Goal: Task Accomplishment & Management: Manage account settings

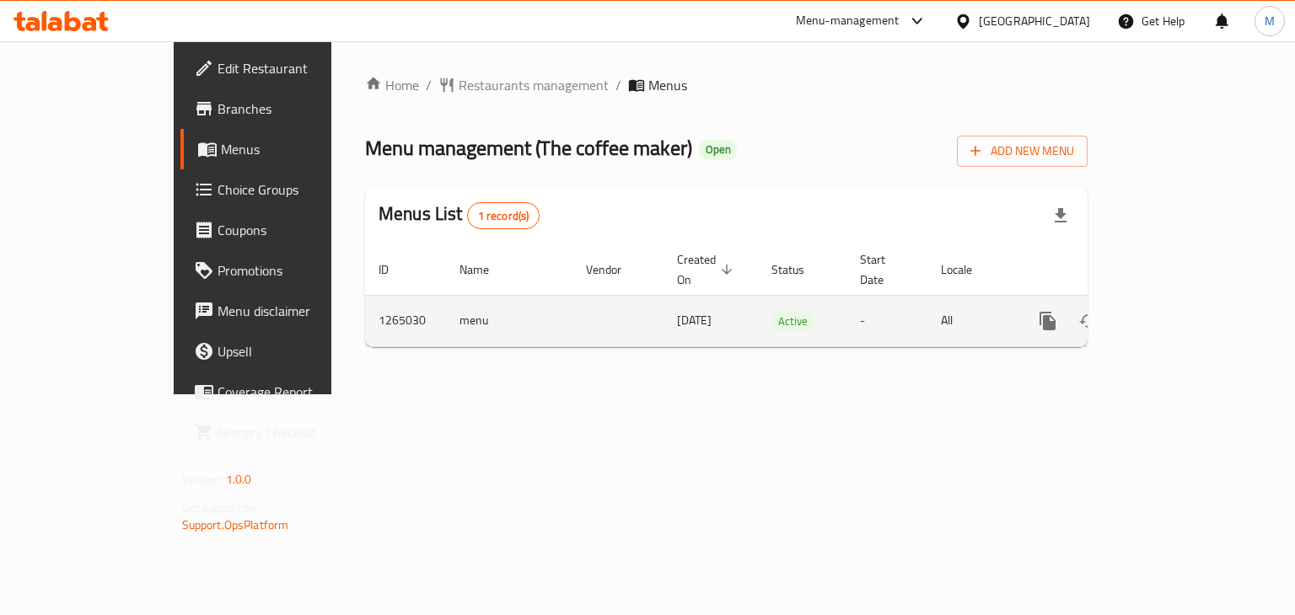
click at [1180, 311] on icon "enhanced table" at bounding box center [1169, 321] width 20 height 20
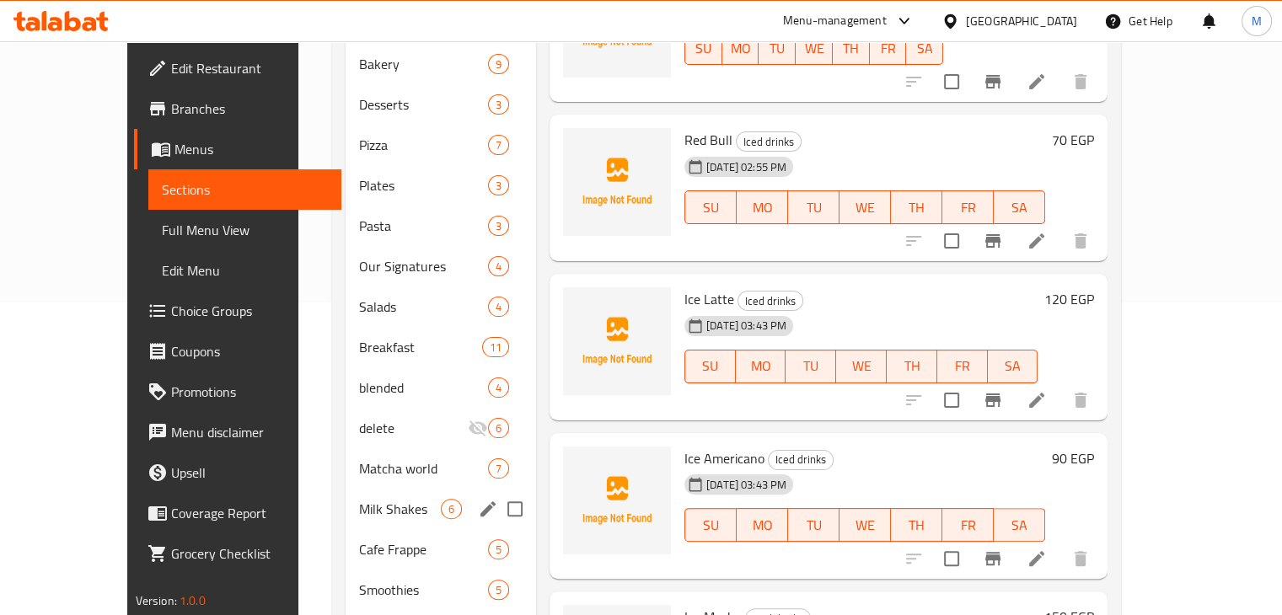
scroll to position [314, 0]
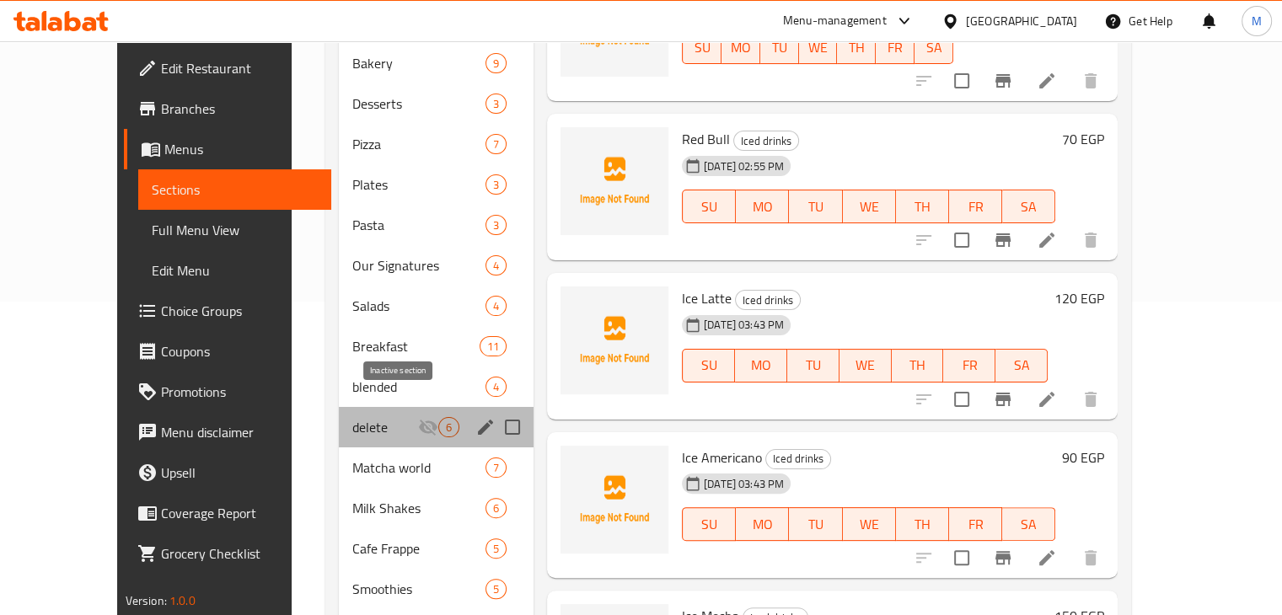
click at [418, 417] on icon "Menu sections" at bounding box center [428, 427] width 20 height 20
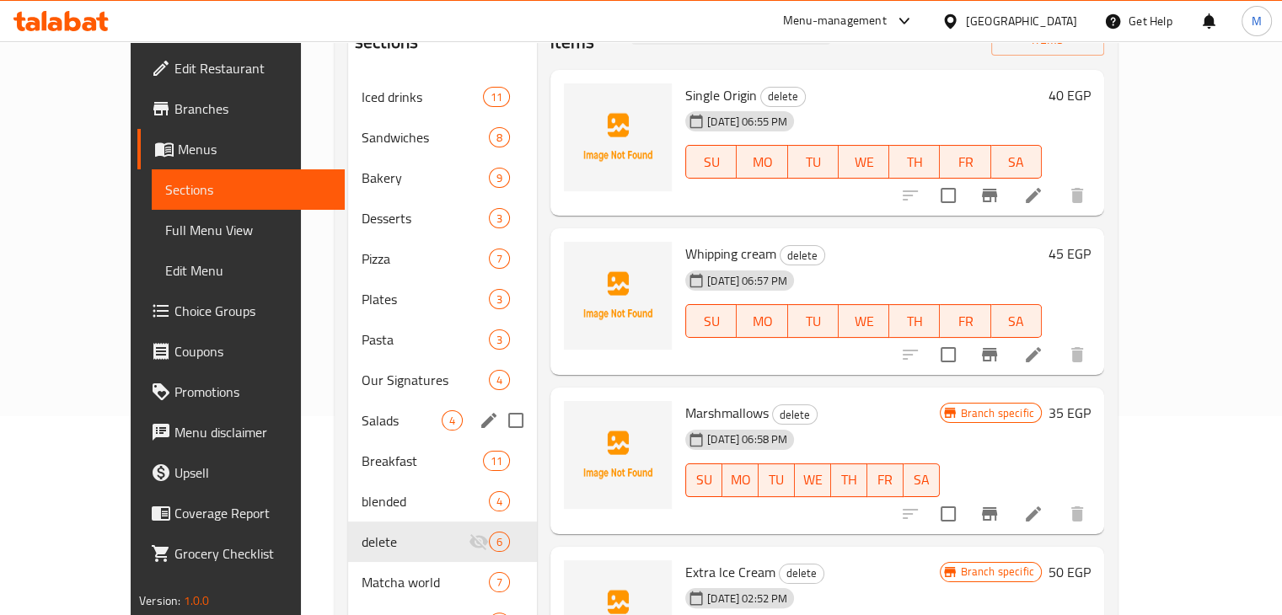
scroll to position [126, 0]
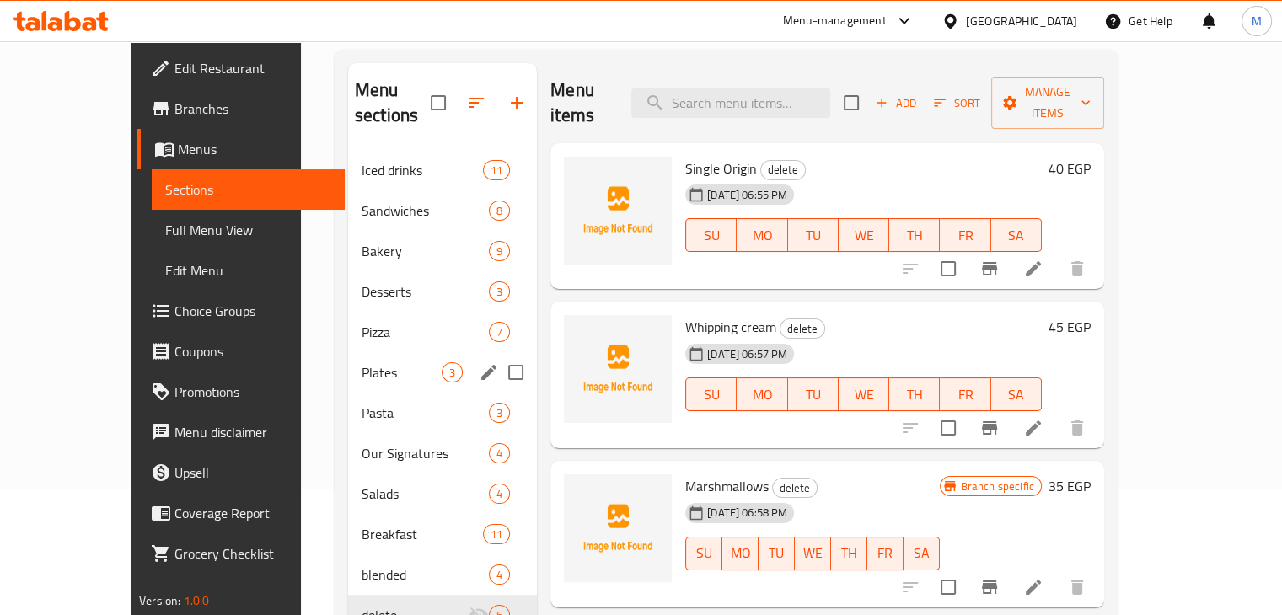
click at [390, 363] on span "Plates" at bounding box center [402, 373] width 80 height 20
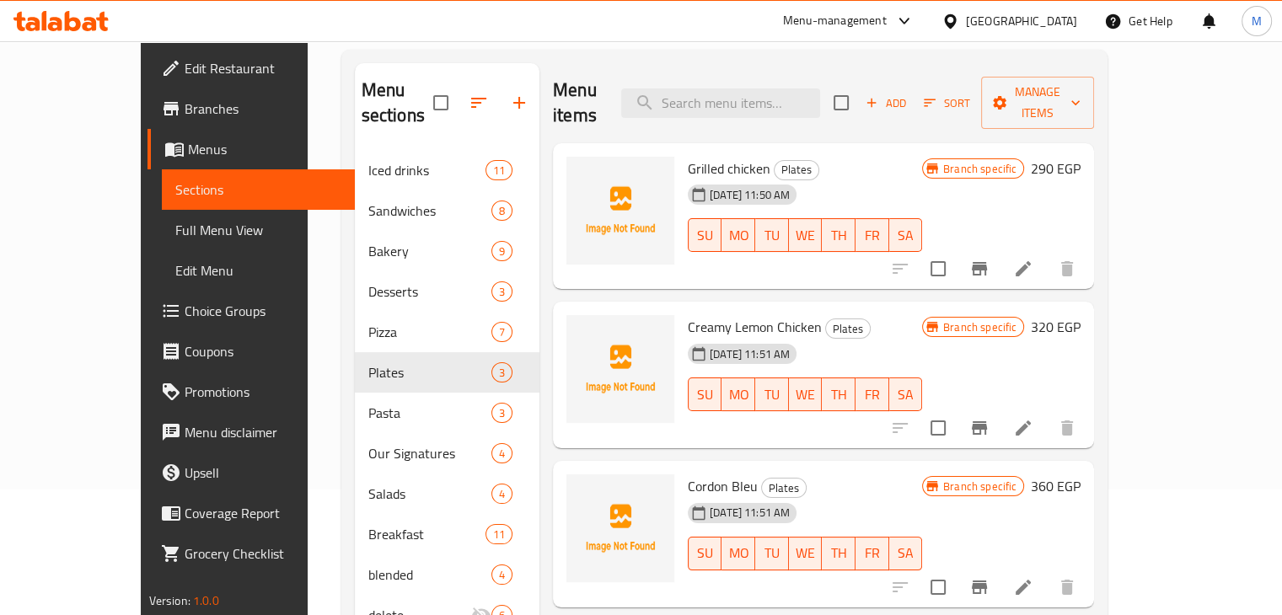
click at [990, 259] on icon "Branch-specific-item" at bounding box center [980, 269] width 20 height 20
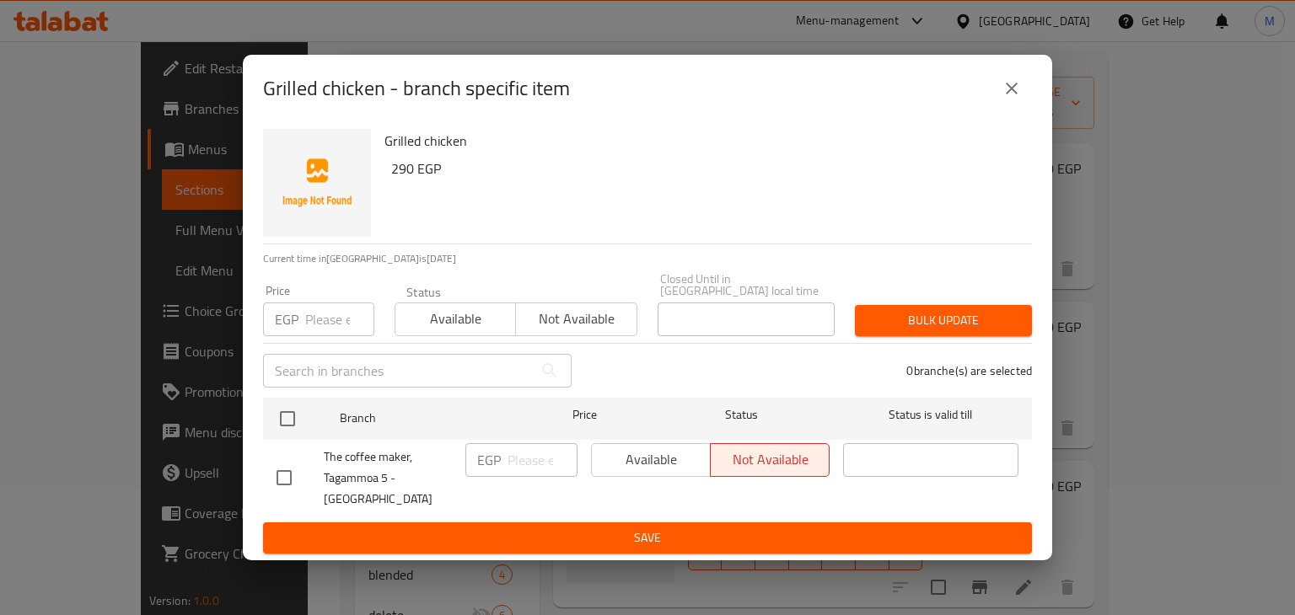
click at [509, 321] on span "Available" at bounding box center [455, 319] width 107 height 24
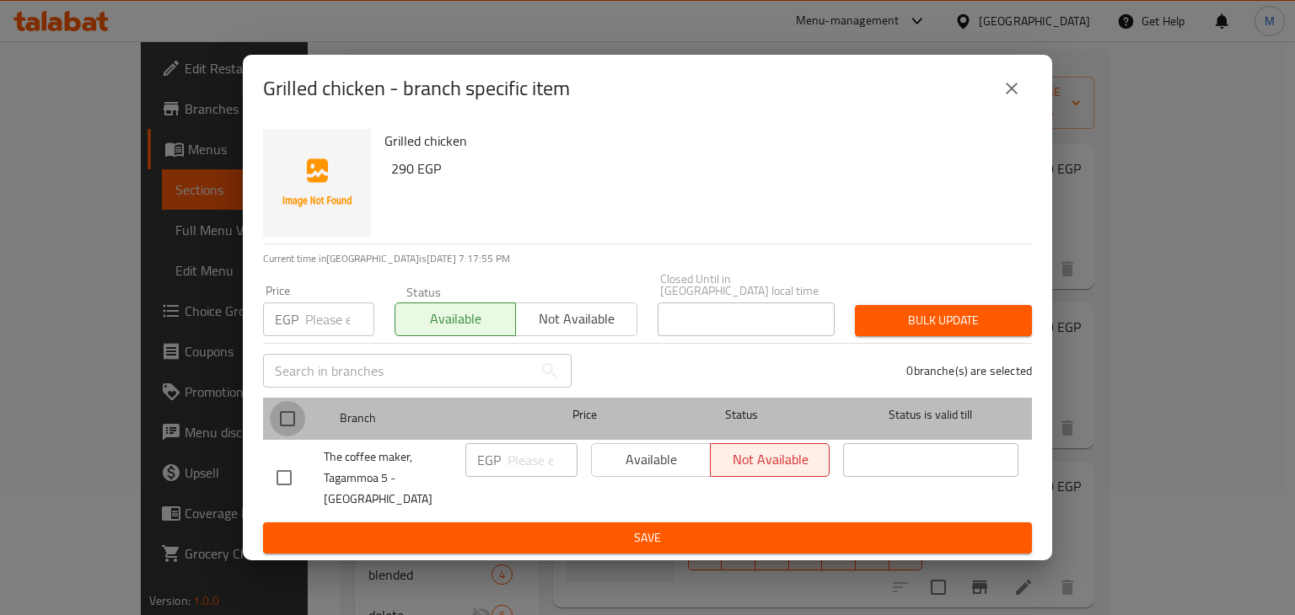
click at [293, 424] on input "checkbox" at bounding box center [287, 418] width 35 height 35
checkbox input "true"
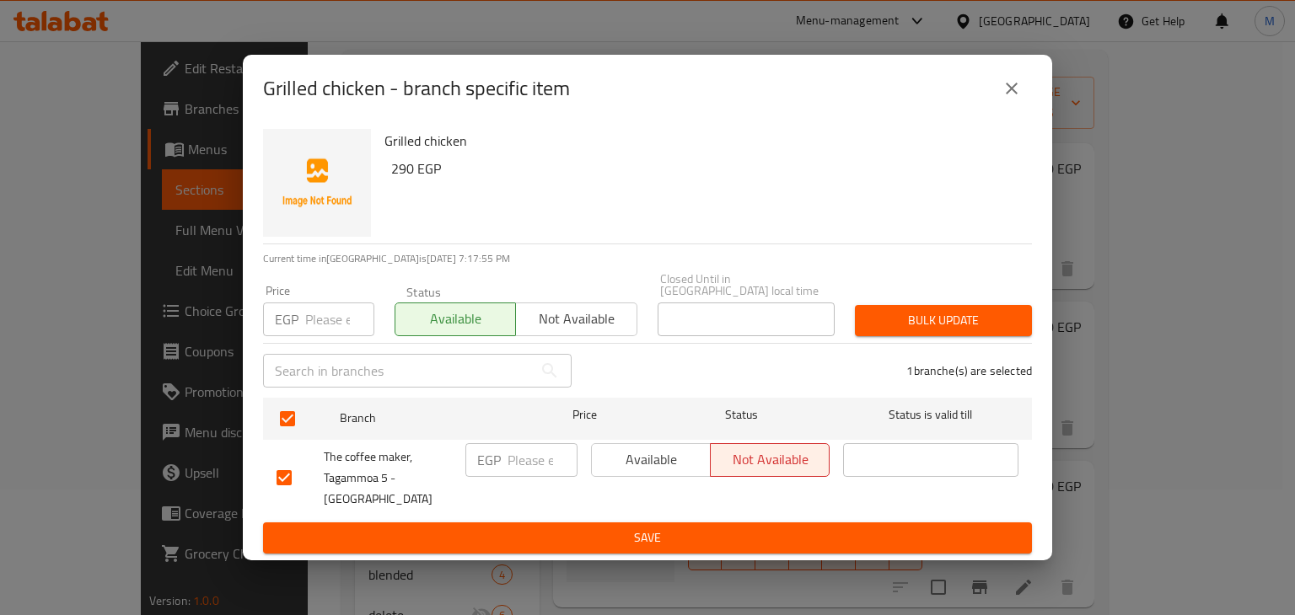
click at [664, 528] on span "Save" at bounding box center [648, 538] width 742 height 21
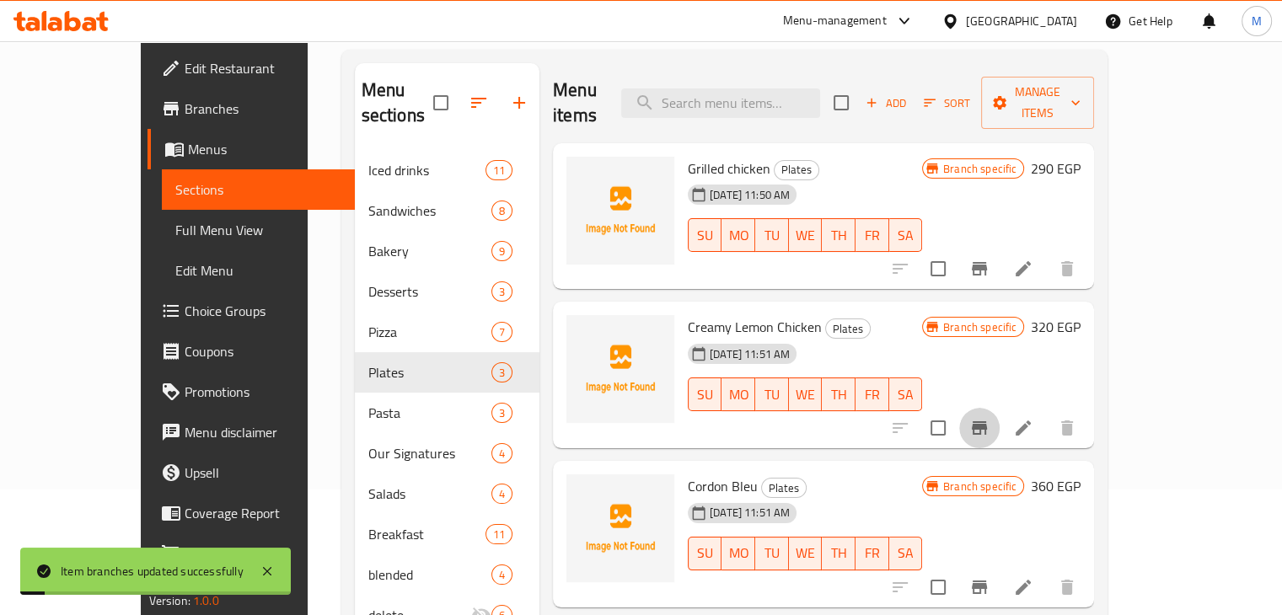
click at [990, 418] on icon "Branch-specific-item" at bounding box center [980, 428] width 20 height 20
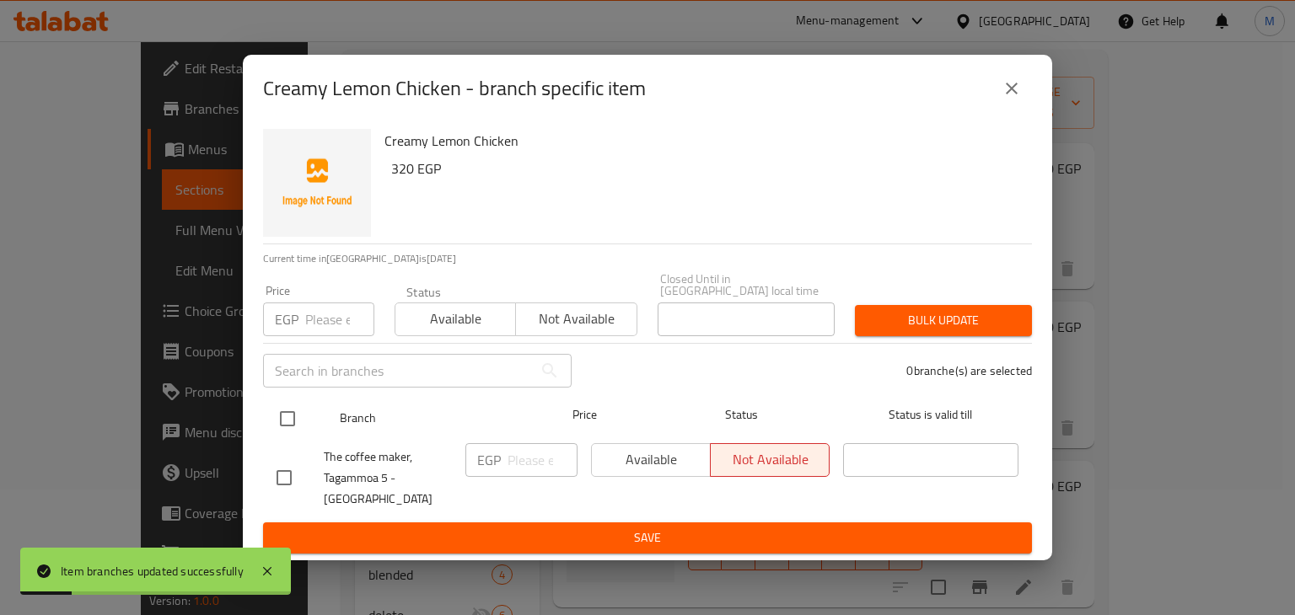
click at [292, 423] on input "checkbox" at bounding box center [287, 418] width 35 height 35
checkbox input "true"
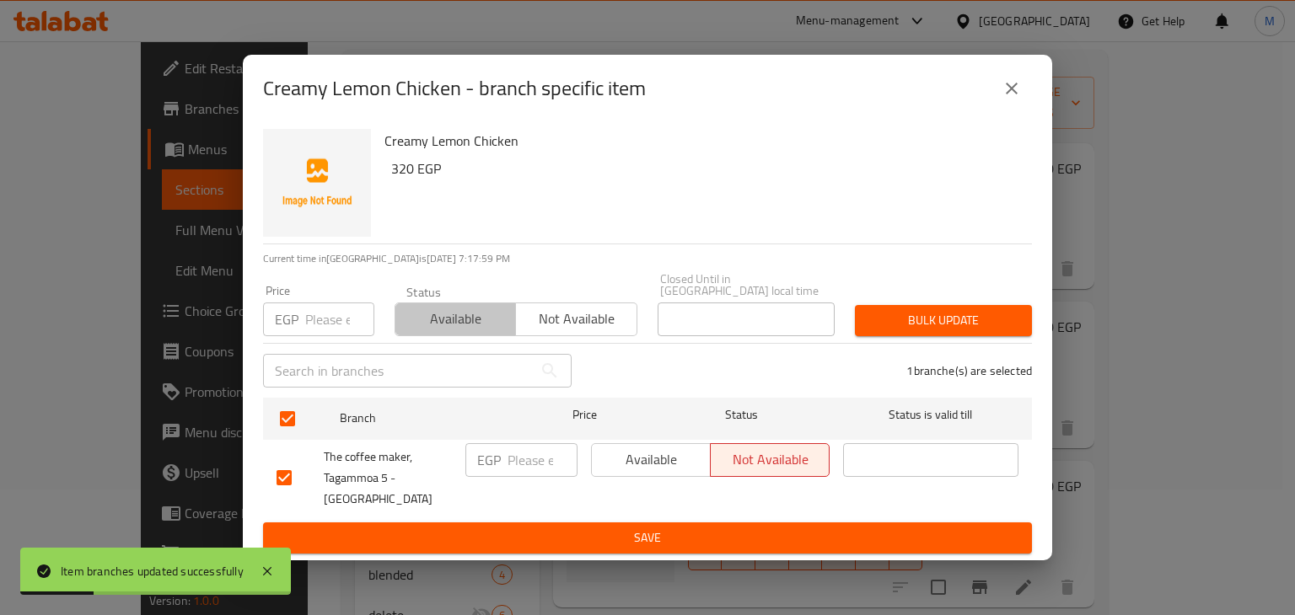
click at [442, 308] on button "Available" at bounding box center [455, 320] width 121 height 34
click at [629, 528] on span "Save" at bounding box center [648, 538] width 742 height 21
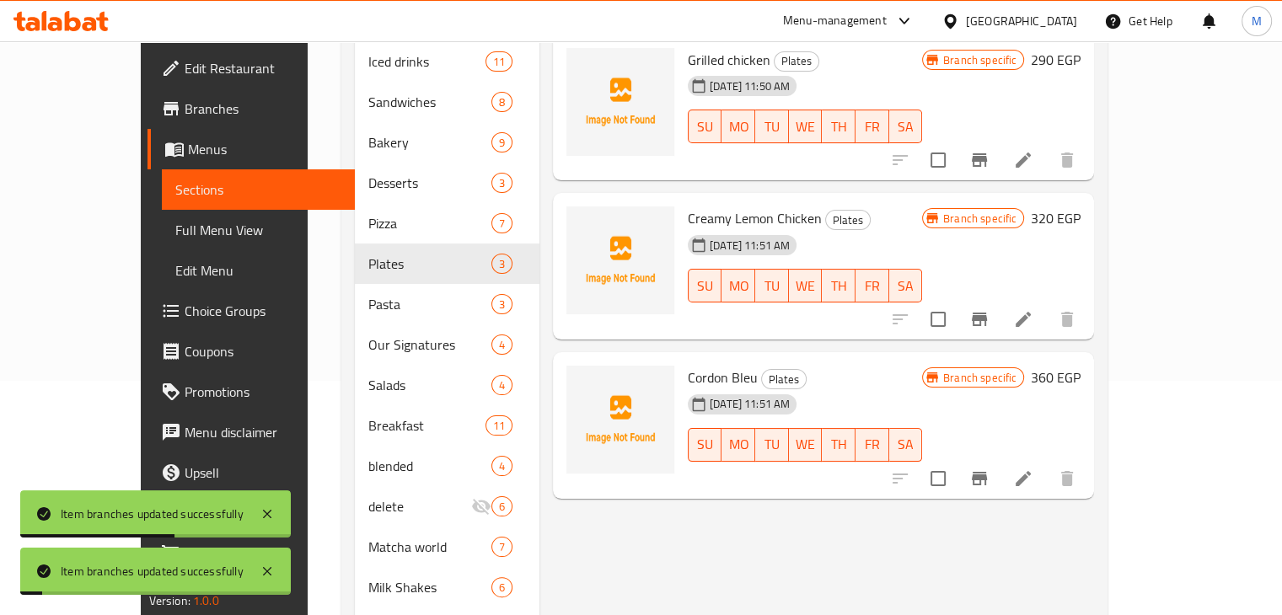
scroll to position [235, 0]
click at [987, 471] on icon "Branch-specific-item" at bounding box center [979, 477] width 15 height 13
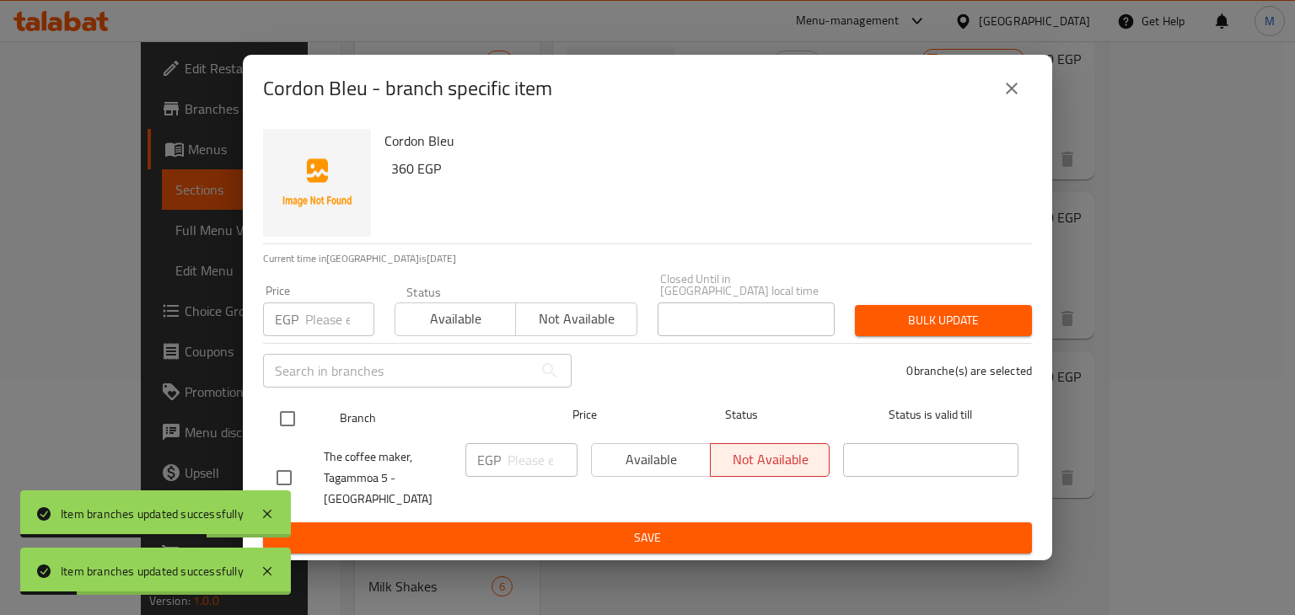
click at [280, 429] on input "checkbox" at bounding box center [287, 418] width 35 height 35
checkbox input "true"
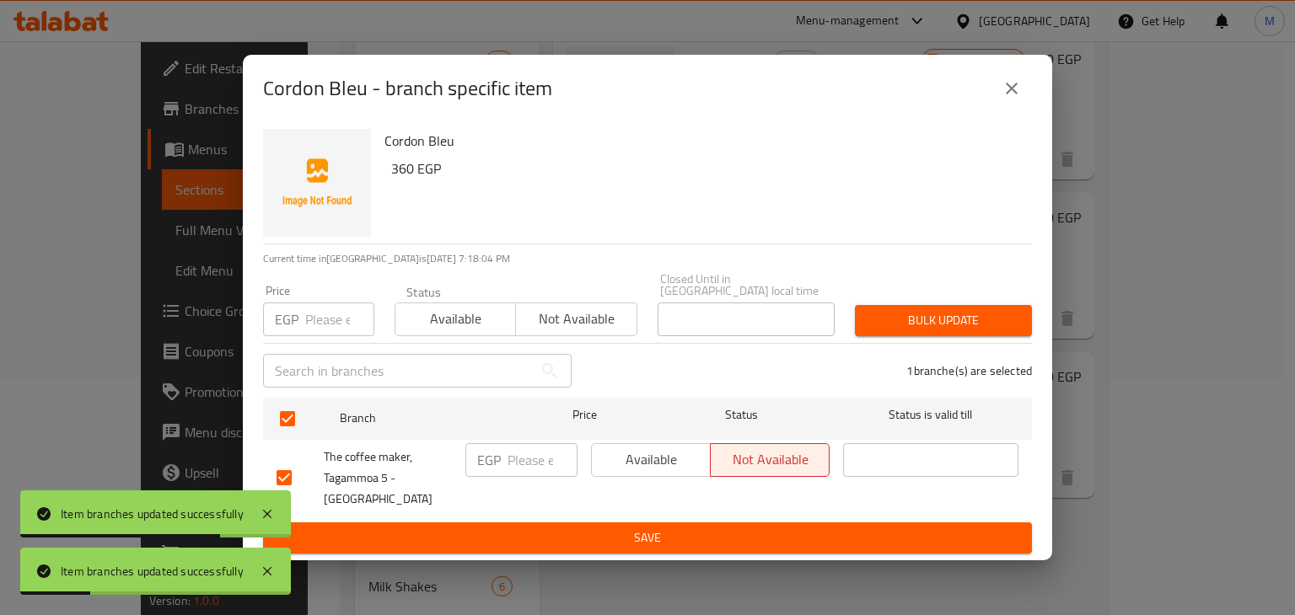
click at [468, 304] on div "Available Not available" at bounding box center [516, 311] width 243 height 51
click at [481, 316] on span "Available" at bounding box center [455, 319] width 107 height 24
click at [582, 534] on button "Save" at bounding box center [647, 538] width 769 height 31
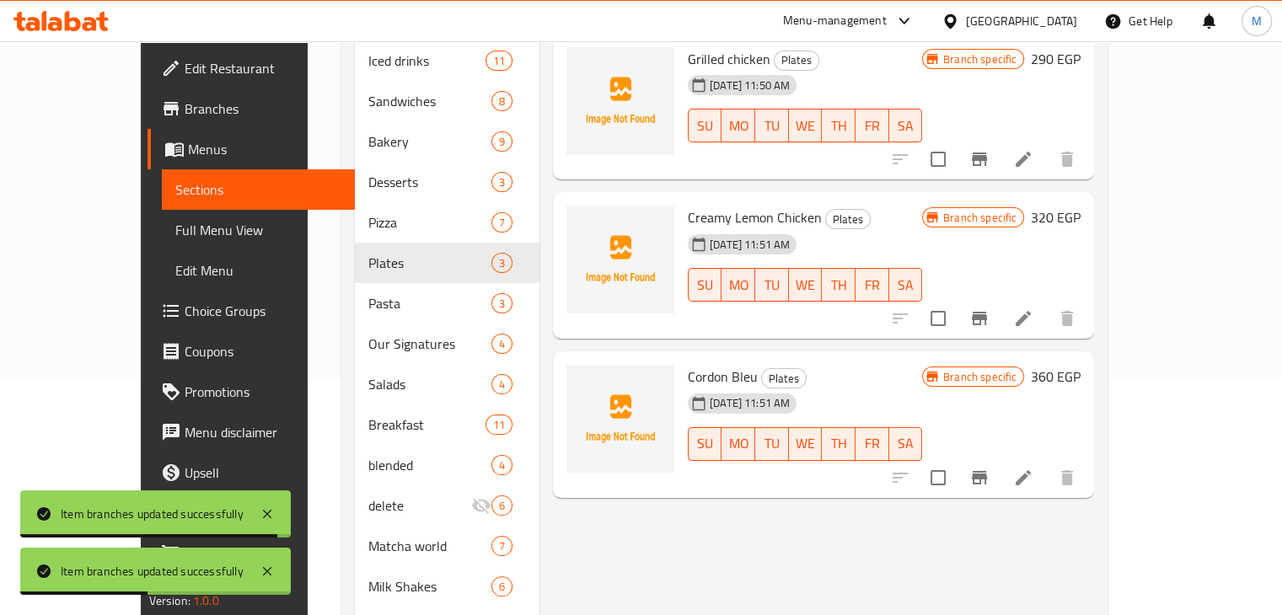
scroll to position [0, 0]
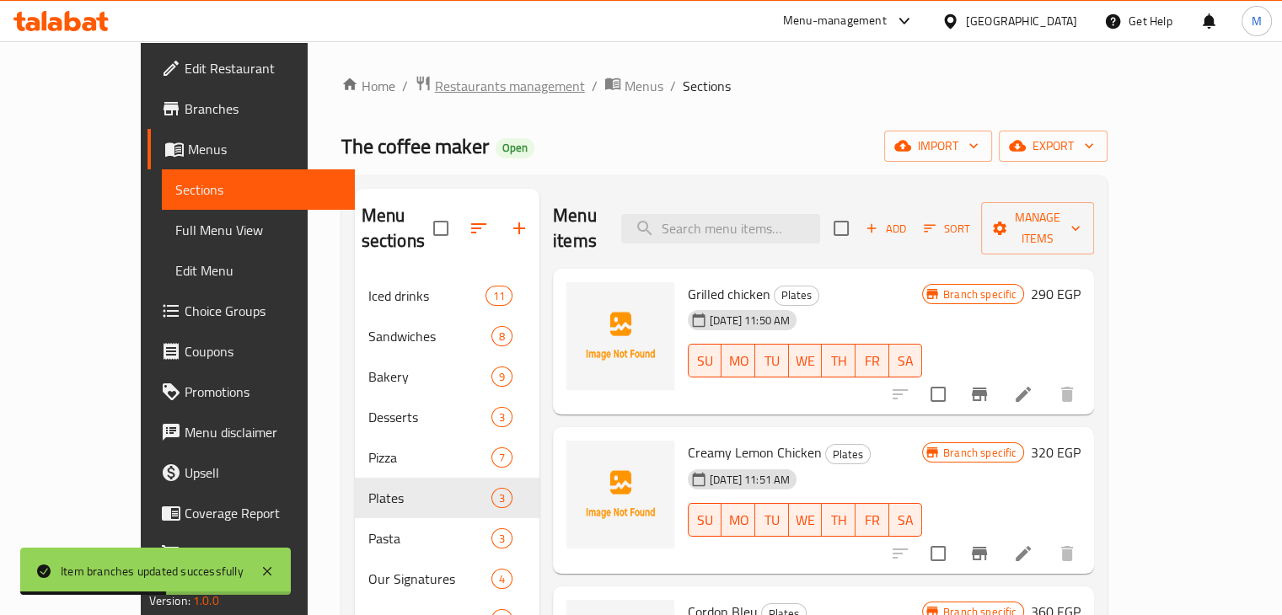
click at [461, 86] on span "Restaurants management" at bounding box center [510, 86] width 150 height 20
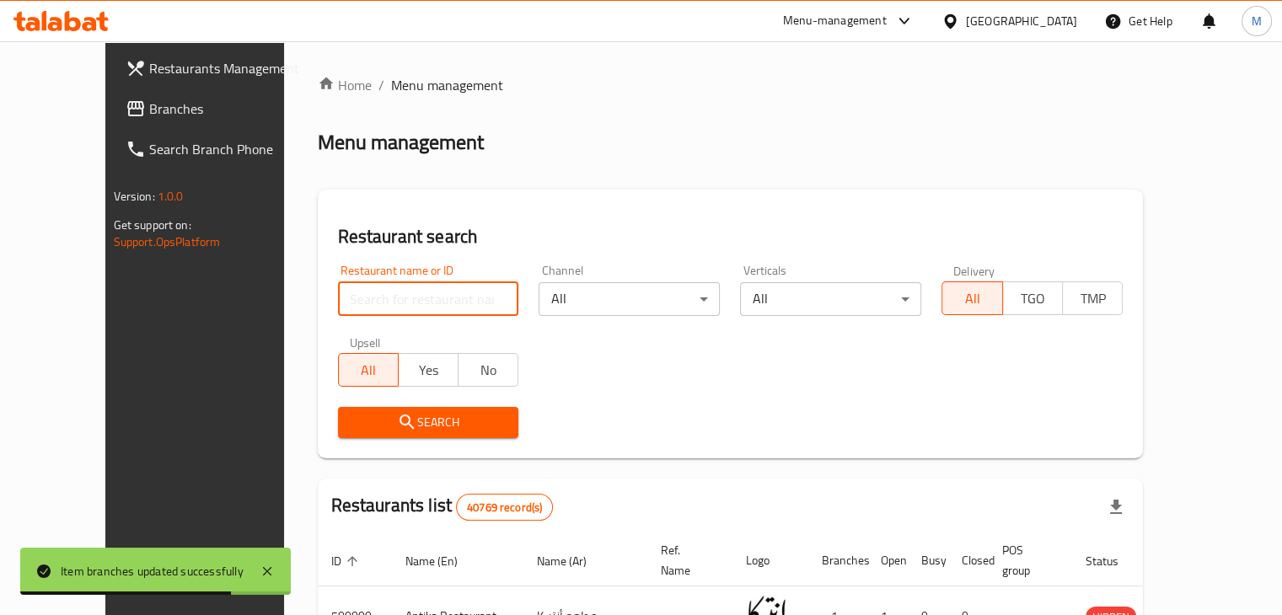
click at [360, 304] on input "search" at bounding box center [428, 299] width 181 height 34
paste input "[EMAIL_ADDRESS][DOMAIN_NAME]"
click button "Search" at bounding box center [428, 422] width 181 height 31
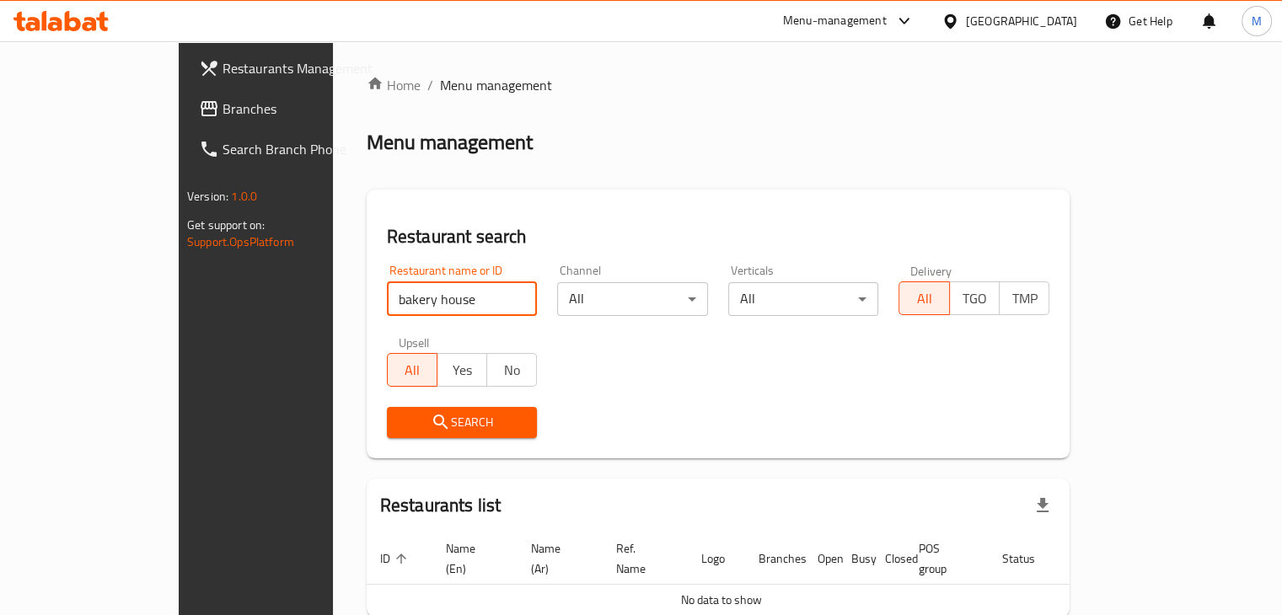
type input "bakery house"
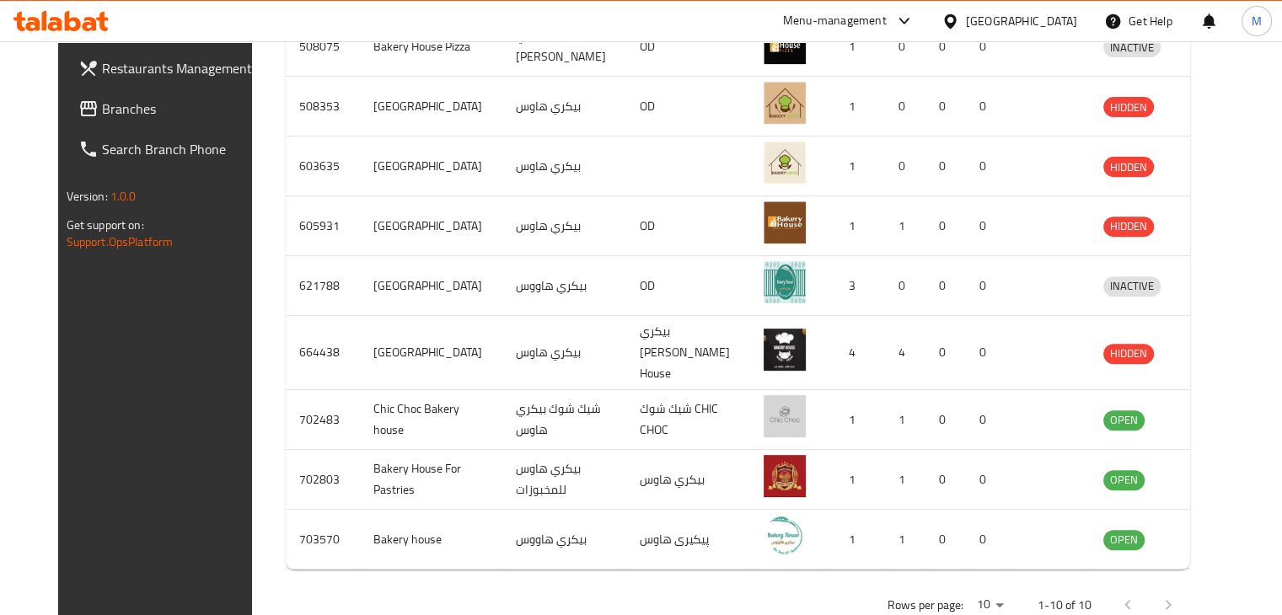
scroll to position [654, 0]
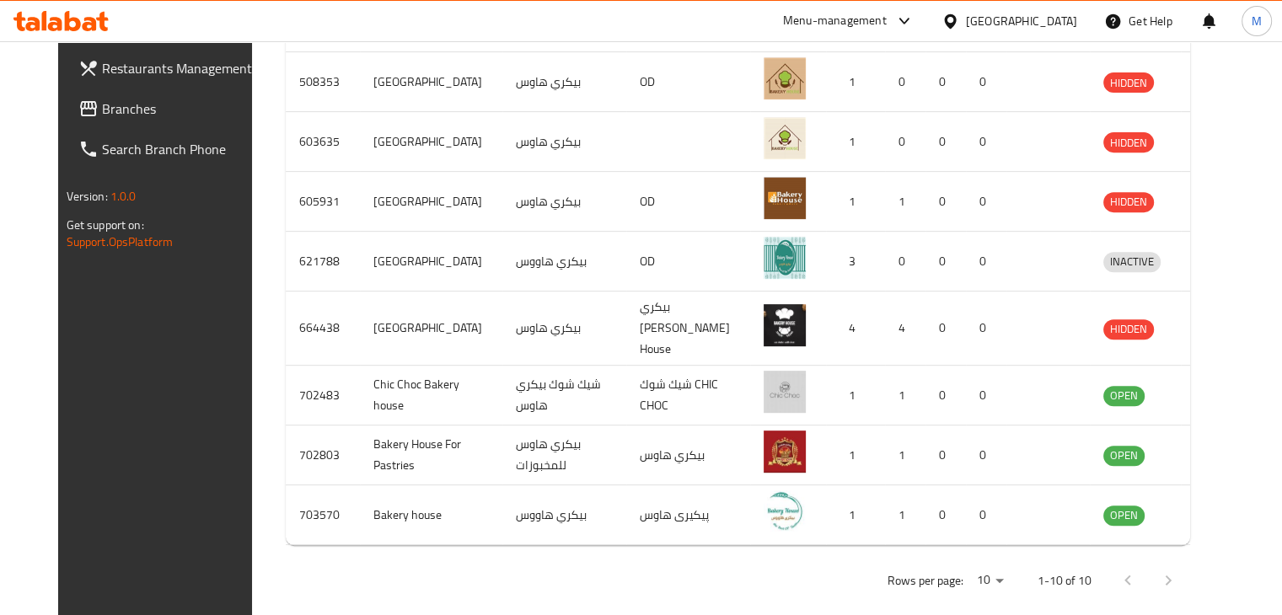
click at [110, 106] on span "Branches" at bounding box center [180, 109] width 157 height 20
